Goal: Task Accomplishment & Management: Manage account settings

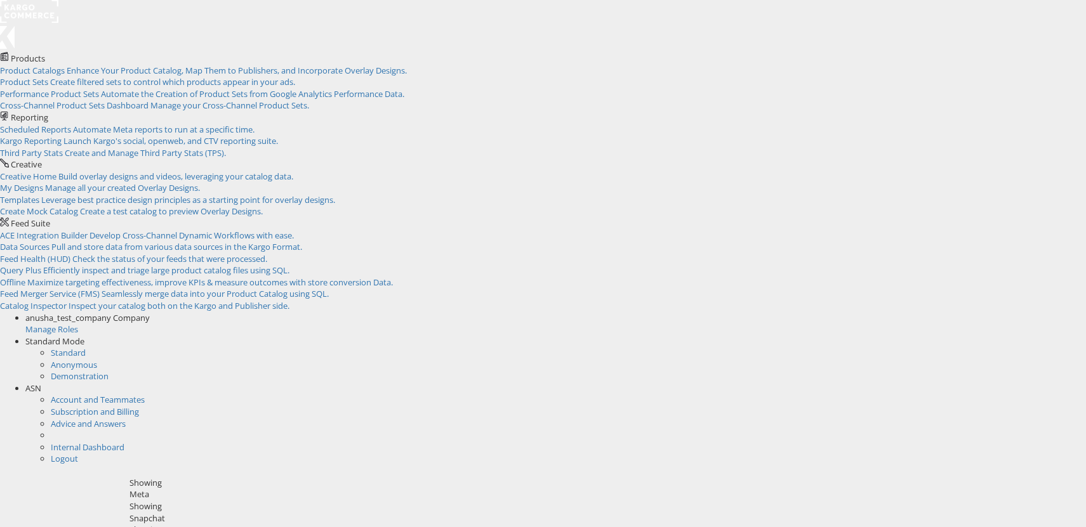
click at [150, 312] on span "anusha_test_company Company" at bounding box center [87, 317] width 124 height 11
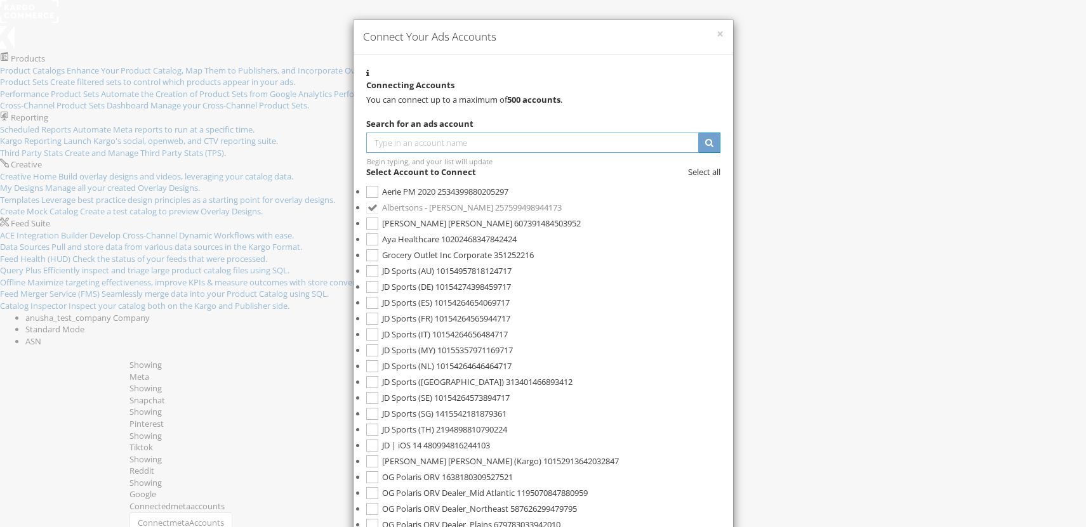
paste input "4234252831536"
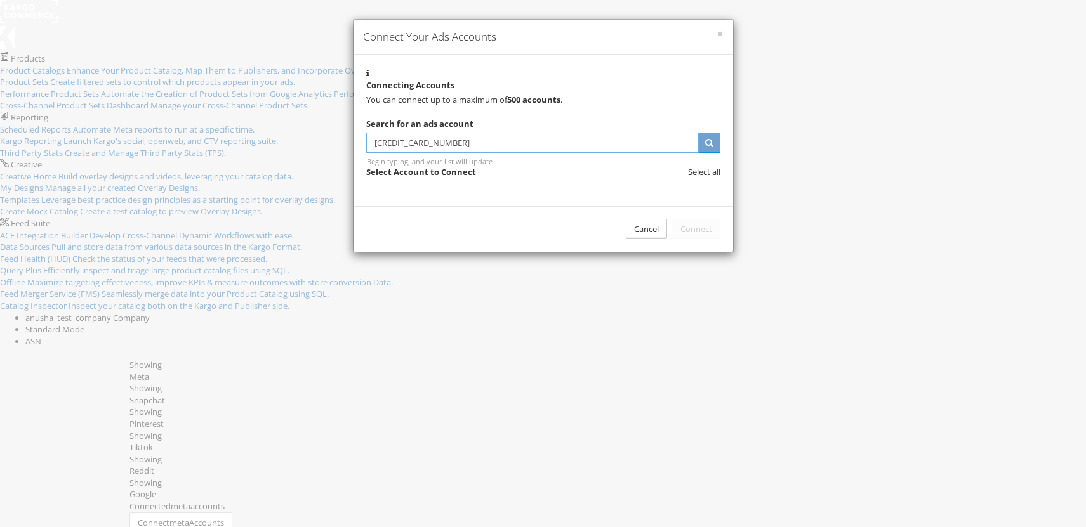
type input "1374234252831536"
type input "1"
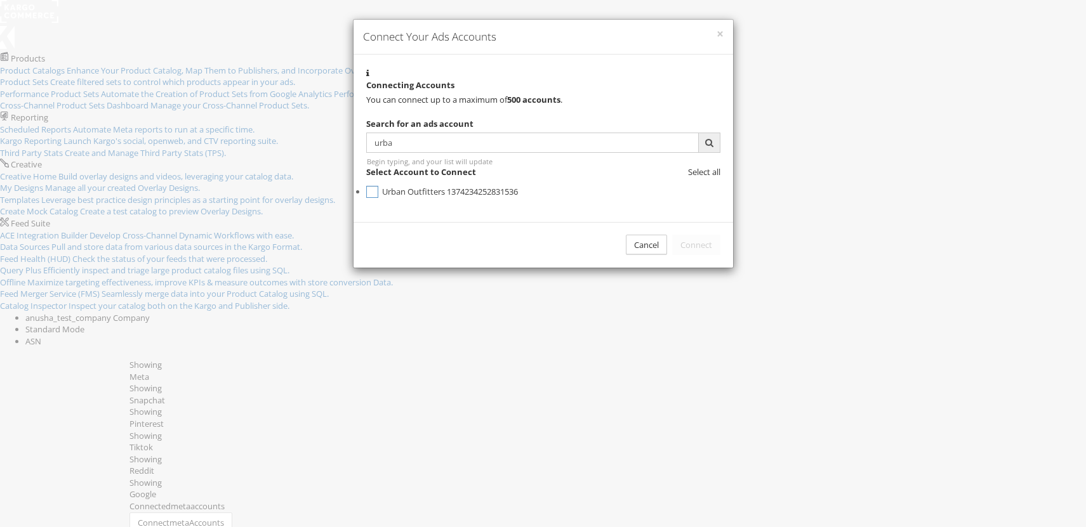
click at [455, 200] on label "Urban Outfitters 1374234252831536" at bounding box center [543, 192] width 354 height 16
drag, startPoint x: 405, startPoint y: 166, endPoint x: 355, endPoint y: 164, distance: 49.6
click at [355, 164] on div "Connecting Accounts You can connect up to a maximum of 500 accounts . Search fo…" at bounding box center [543, 133] width 380 height 157
type input "aer"
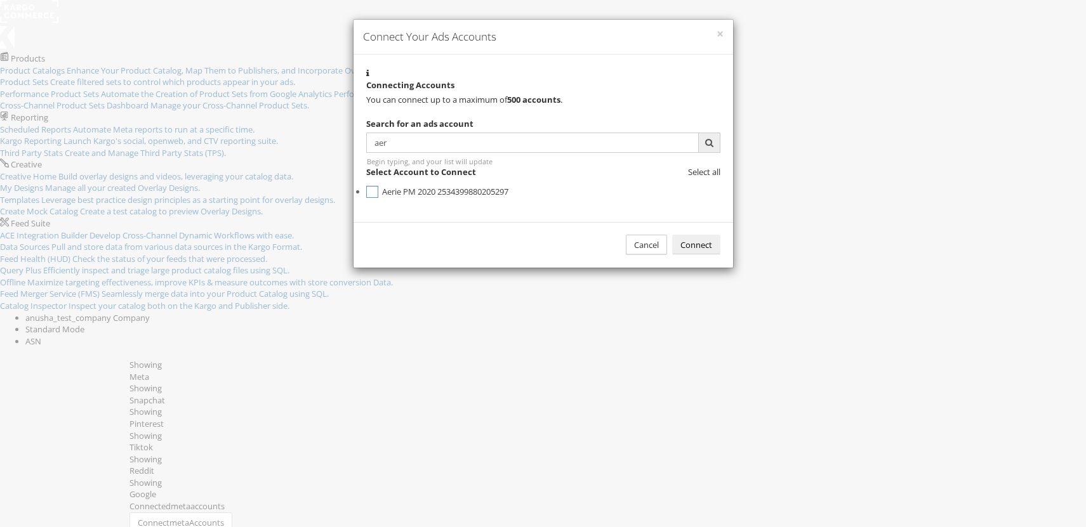
click at [435, 197] on span "Aerie PM 2020" at bounding box center [408, 191] width 53 height 11
click at [378, 153] on input "aer" at bounding box center [532, 143] width 333 height 20
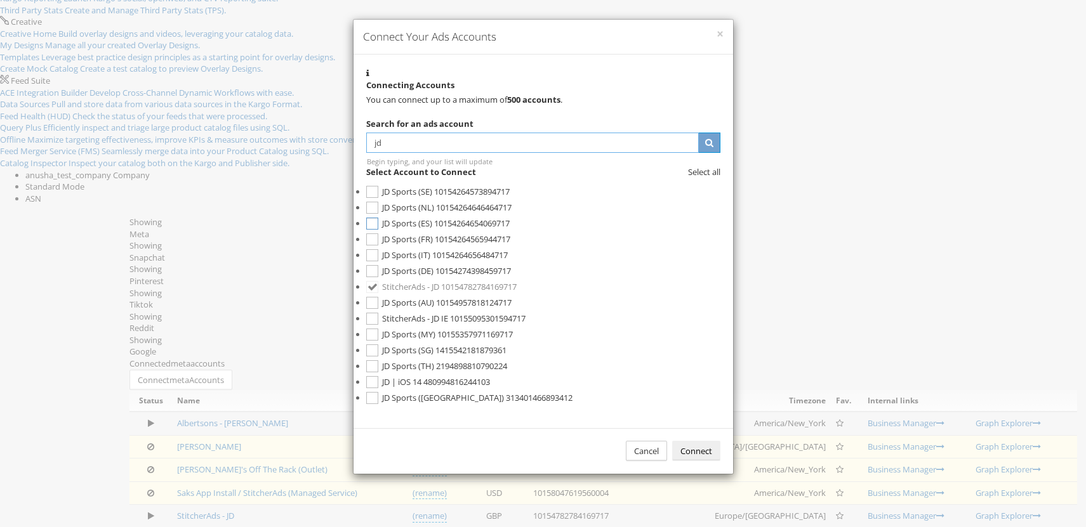
scroll to position [225, 0]
click at [626, 441] on div "Cancel" at bounding box center [646, 451] width 41 height 21
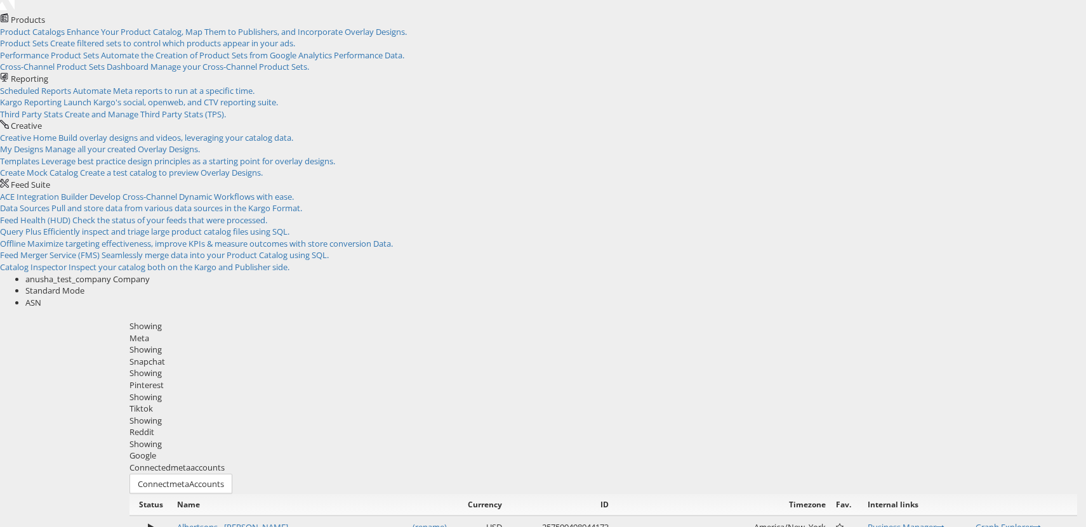
scroll to position [0, 0]
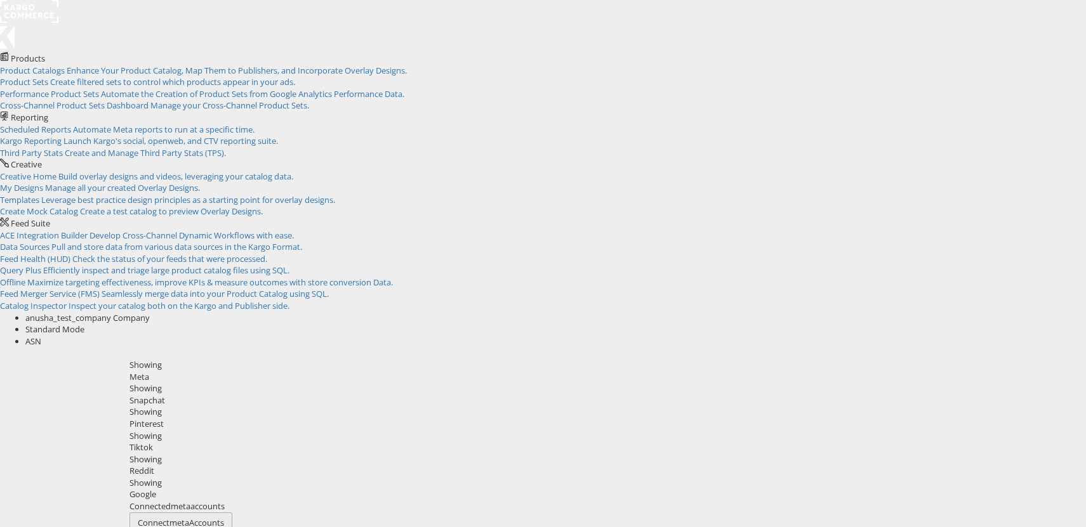
click at [232, 513] on button "Connect meta Accounts" at bounding box center [180, 523] width 103 height 21
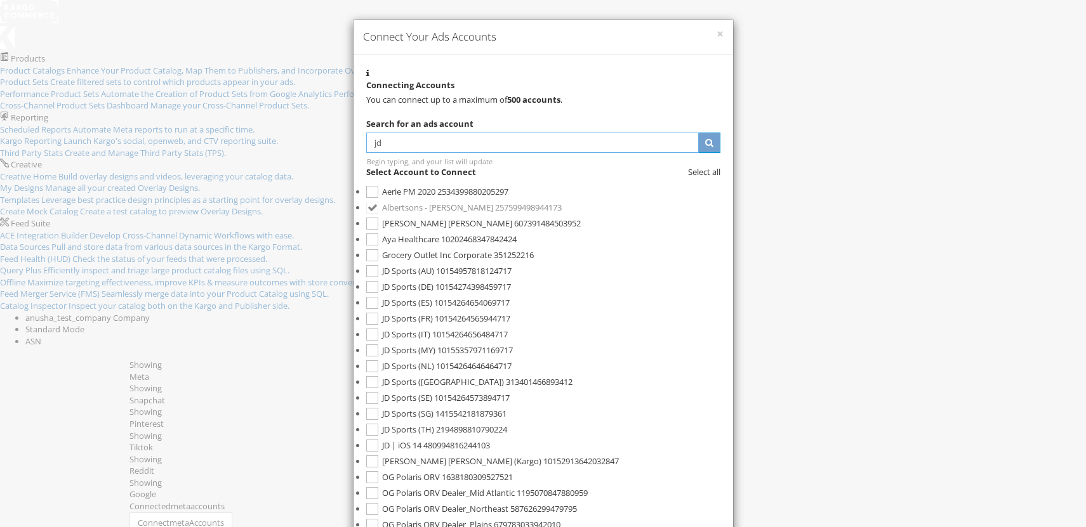
drag, startPoint x: 413, startPoint y: 165, endPoint x: 354, endPoint y: 163, distance: 58.4
click at [354, 163] on div "Connecting Accounts You can connect up to a maximum of 500 accounts . Search fo…" at bounding box center [543, 387] width 380 height 665
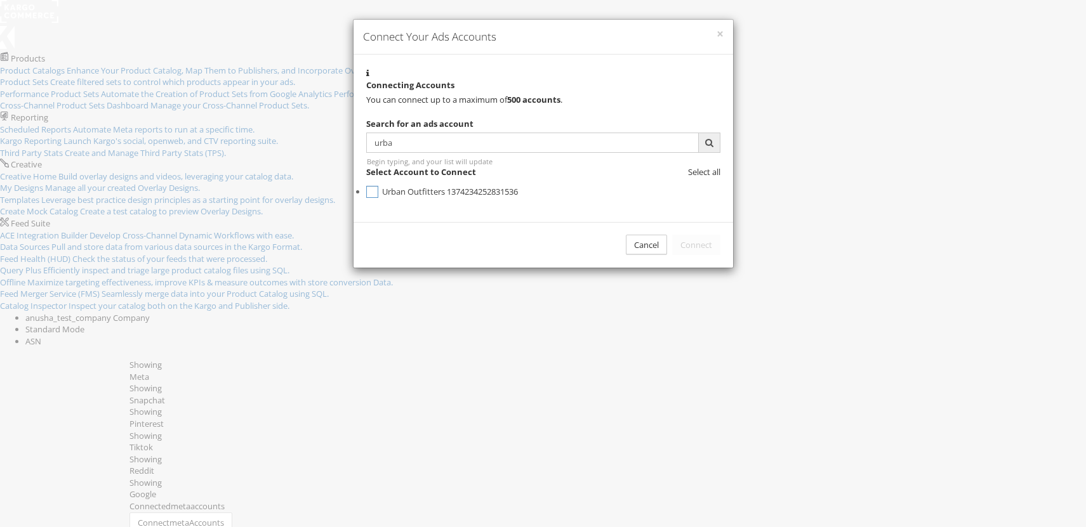
click at [447, 197] on span "1374234252831536" at bounding box center [482, 191] width 71 height 11
drag, startPoint x: 406, startPoint y: 162, endPoint x: 364, endPoint y: 164, distance: 41.9
click at [364, 164] on div "Connecting Accounts You can connect up to a maximum of 500 accounts . Search fo…" at bounding box center [543, 133] width 380 height 157
type input "aer"
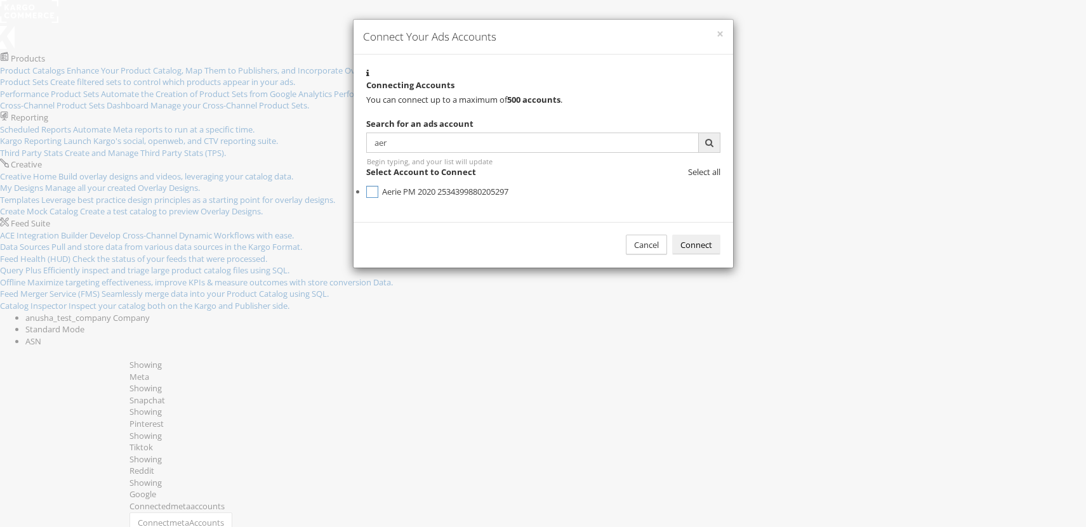
click at [437, 197] on span "2534399880205297" at bounding box center [472, 191] width 71 height 11
click at [704, 256] on button "Connect" at bounding box center [696, 245] width 48 height 21
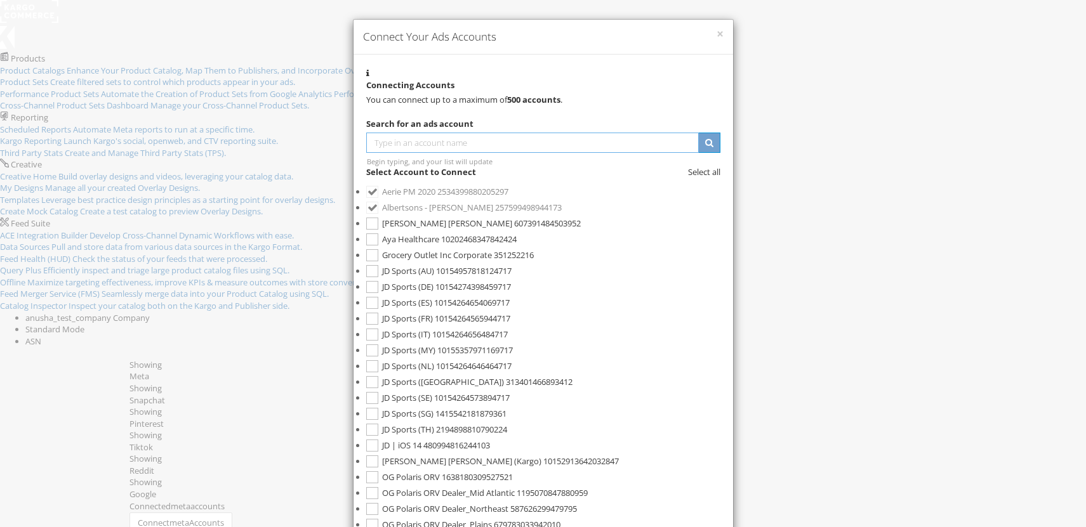
click at [406, 153] on input "text" at bounding box center [532, 143] width 333 height 20
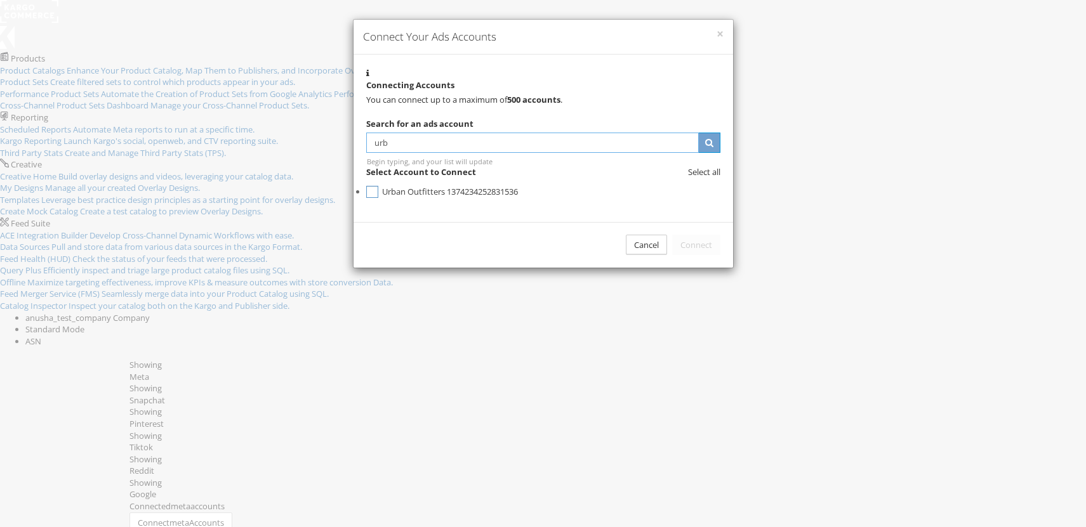
type input "urb"
click at [445, 197] on span "Urban Outfitters" at bounding box center [413, 191] width 63 height 11
click at [694, 256] on button "Connect" at bounding box center [696, 245] width 48 height 21
